Goal: Book appointment/travel/reservation

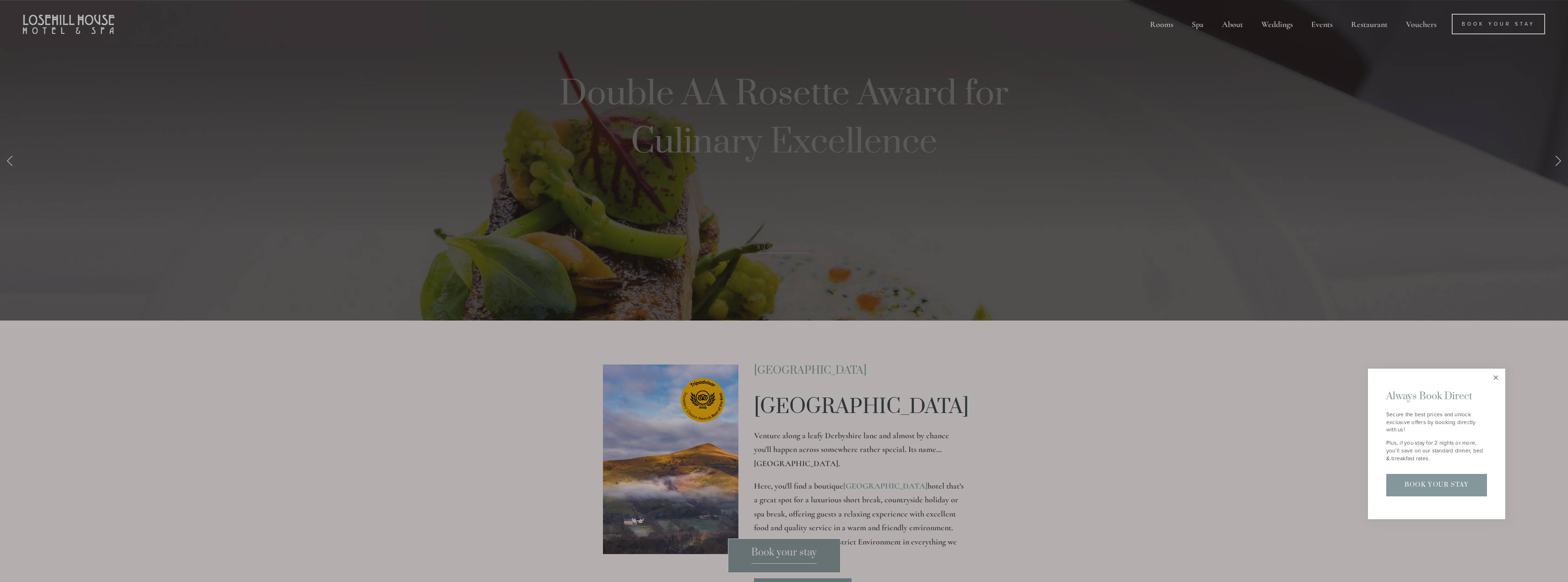
click at [1494, 377] on link "Close" at bounding box center [1496, 378] width 16 height 16
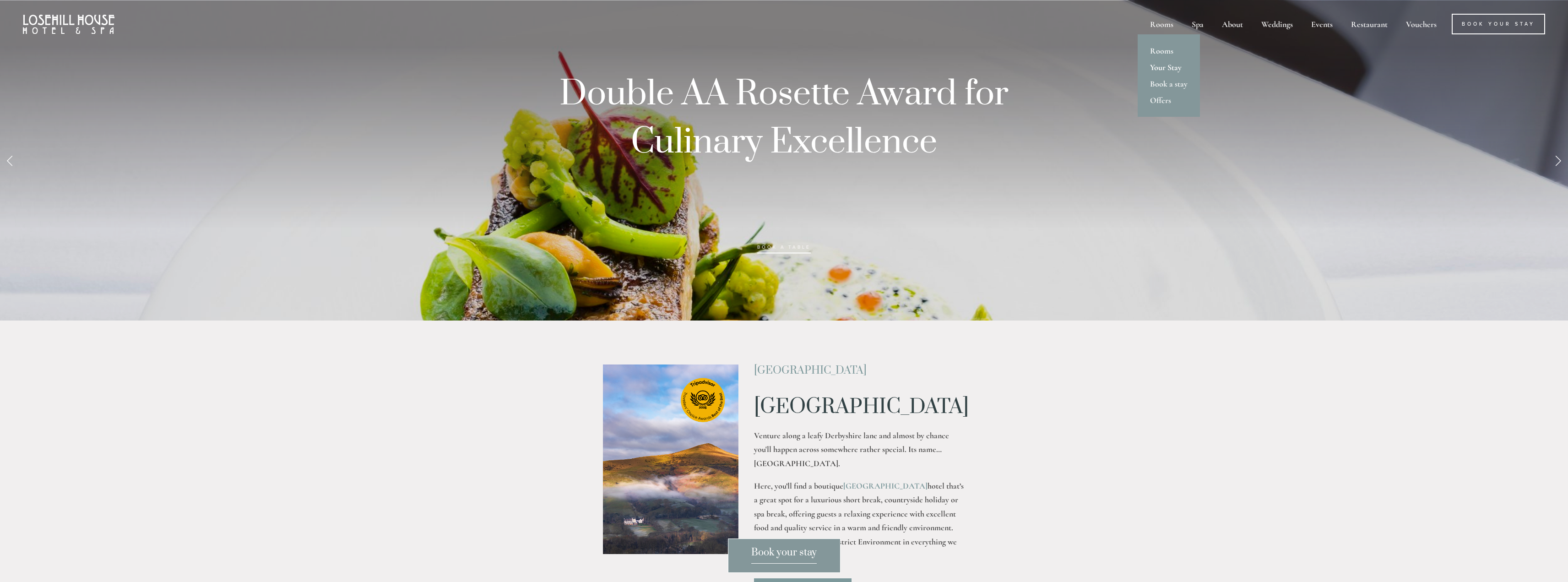
click at [1166, 67] on link "Your Stay" at bounding box center [1169, 67] width 62 height 17
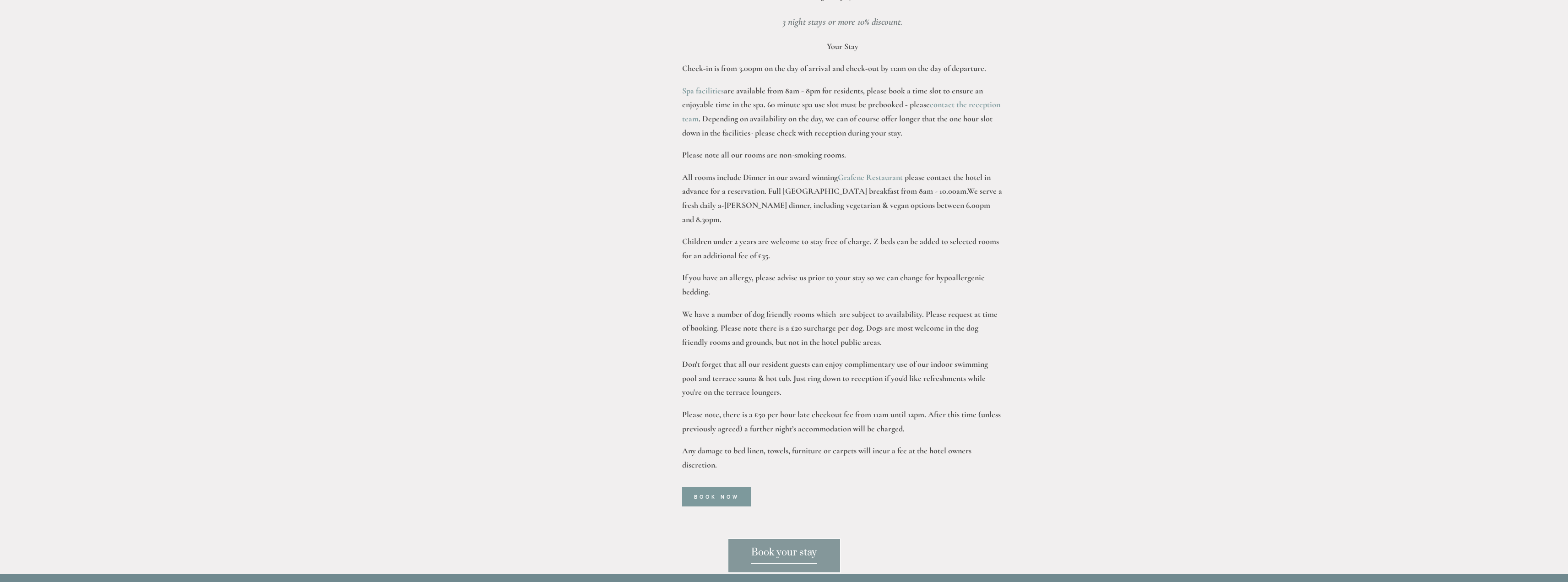
scroll to position [275, 0]
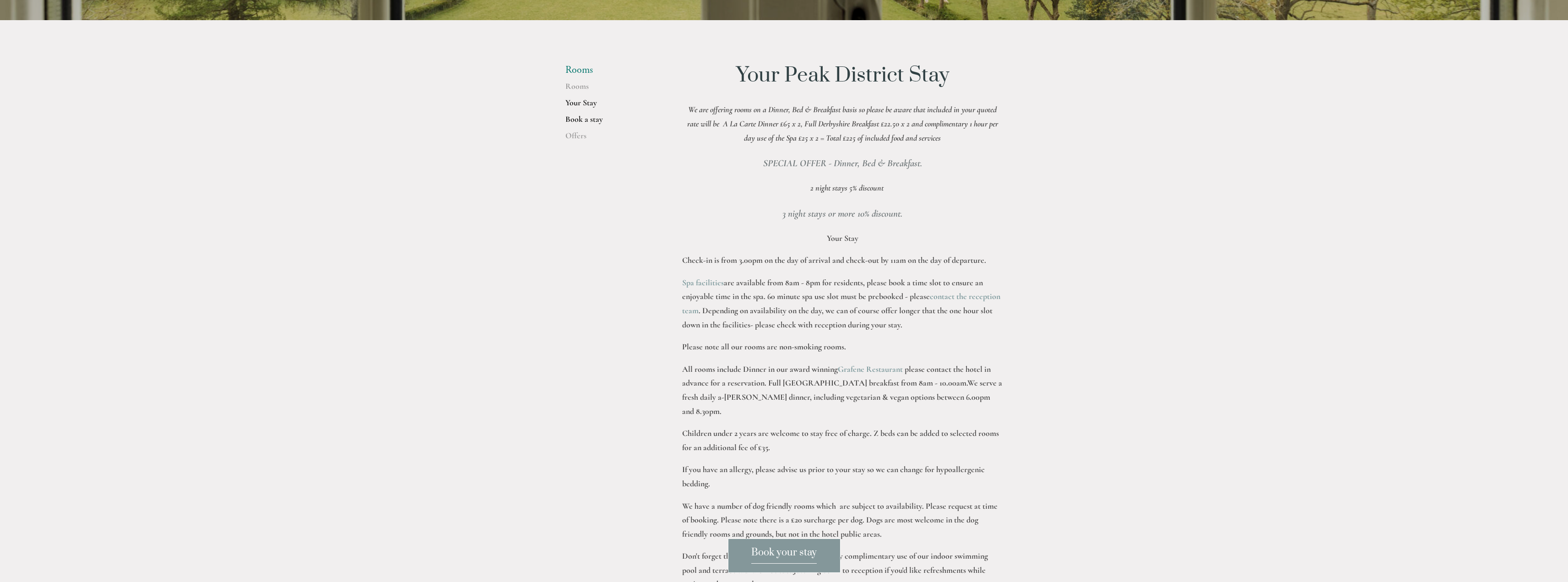
click at [583, 118] on link "Book a stay" at bounding box center [609, 122] width 88 height 17
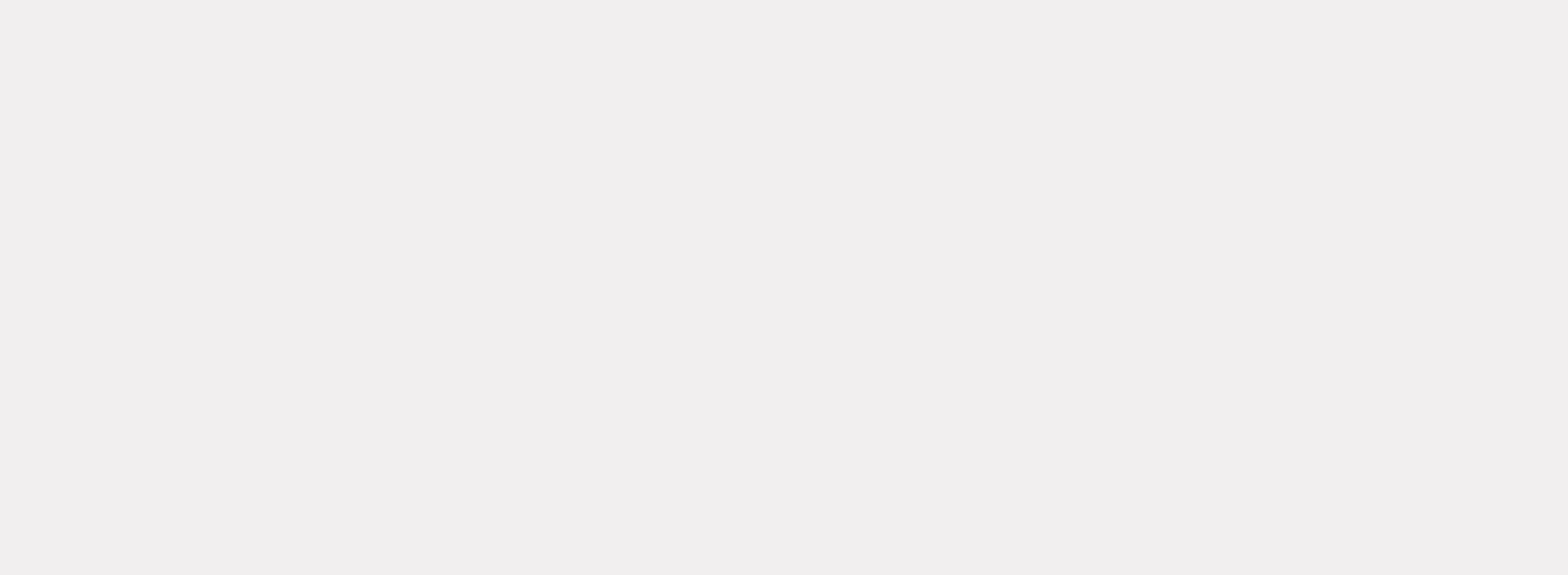
scroll to position [827, 0]
